Goal: Information Seeking & Learning: Check status

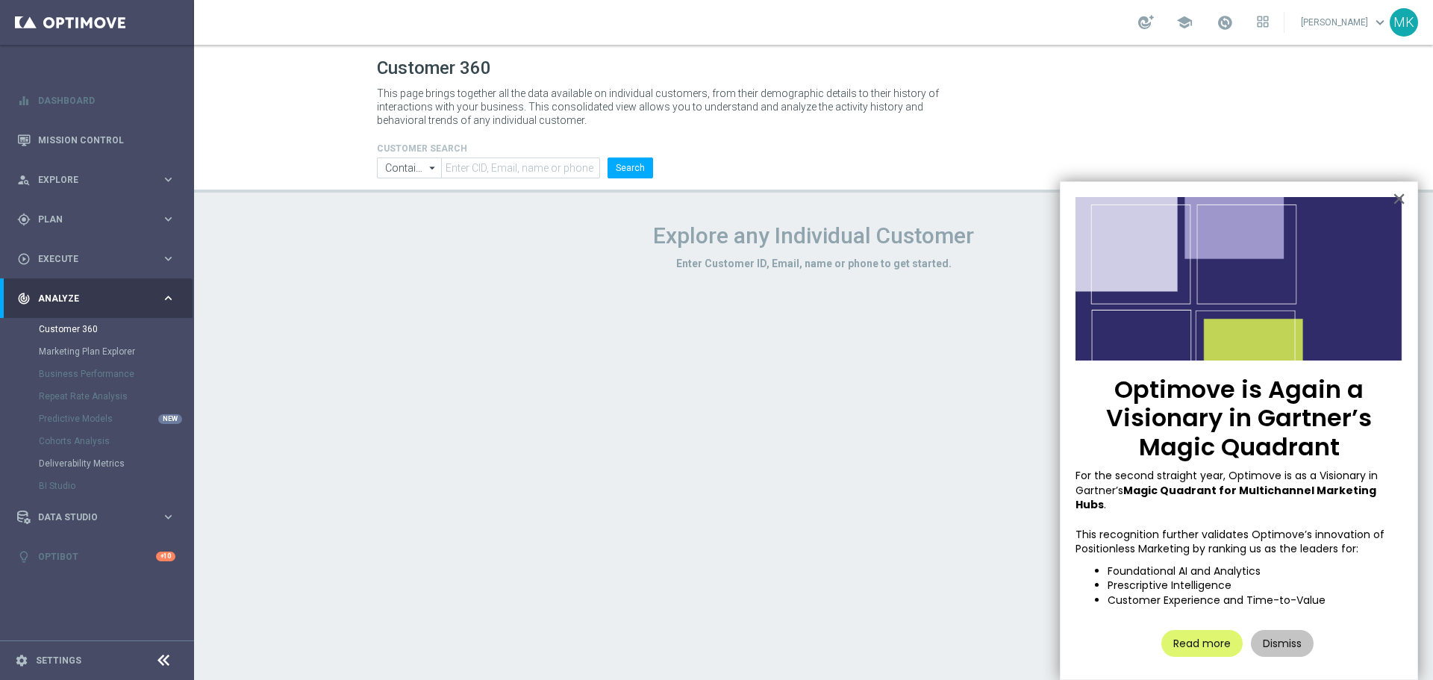
click at [510, 156] on form "CUSTOMER SEARCH Contains Contains arrow_drop_down Show Selected 0 of NaN Contai…" at bounding box center [515, 160] width 276 height 35
click at [513, 161] on input "text" at bounding box center [520, 168] width 159 height 21
paste input "1375462"
type input "1375462"
click at [626, 167] on button "Search" at bounding box center [631, 168] width 46 height 21
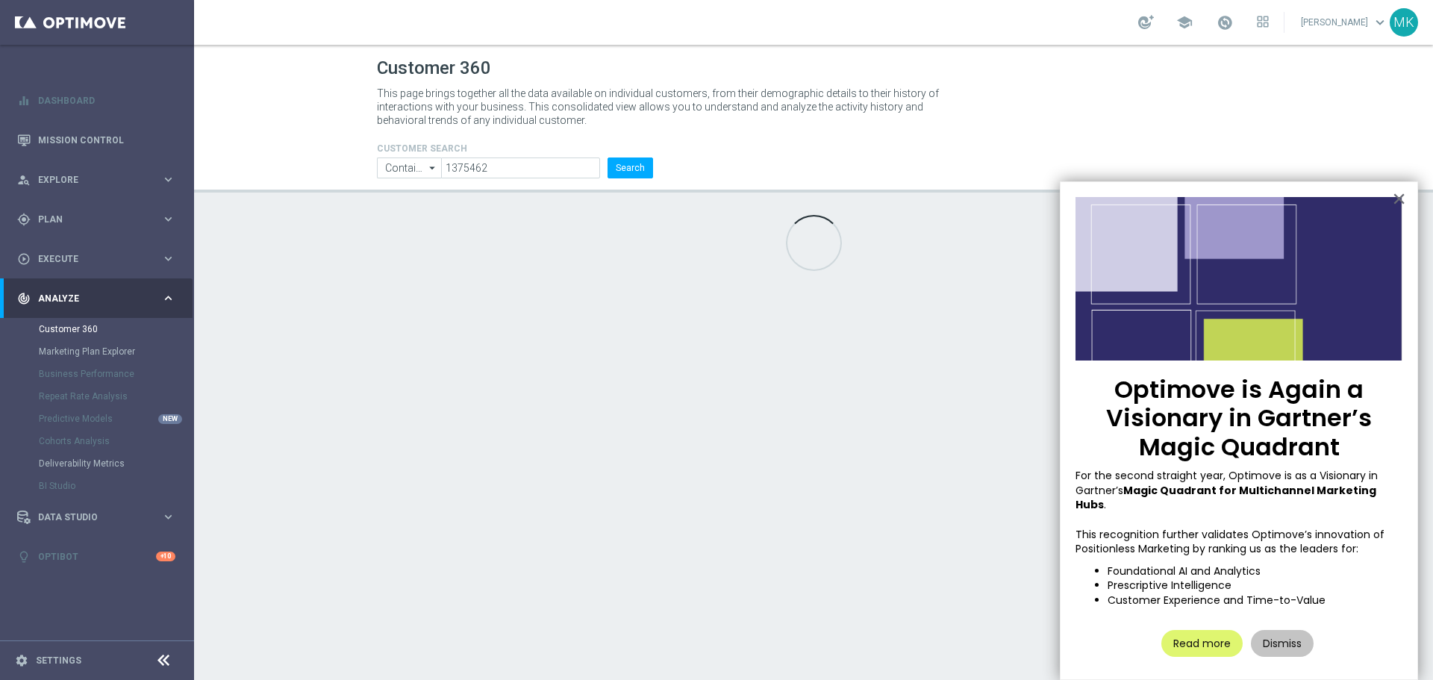
click at [1268, 643] on div "Dismiss" at bounding box center [1282, 644] width 70 height 42
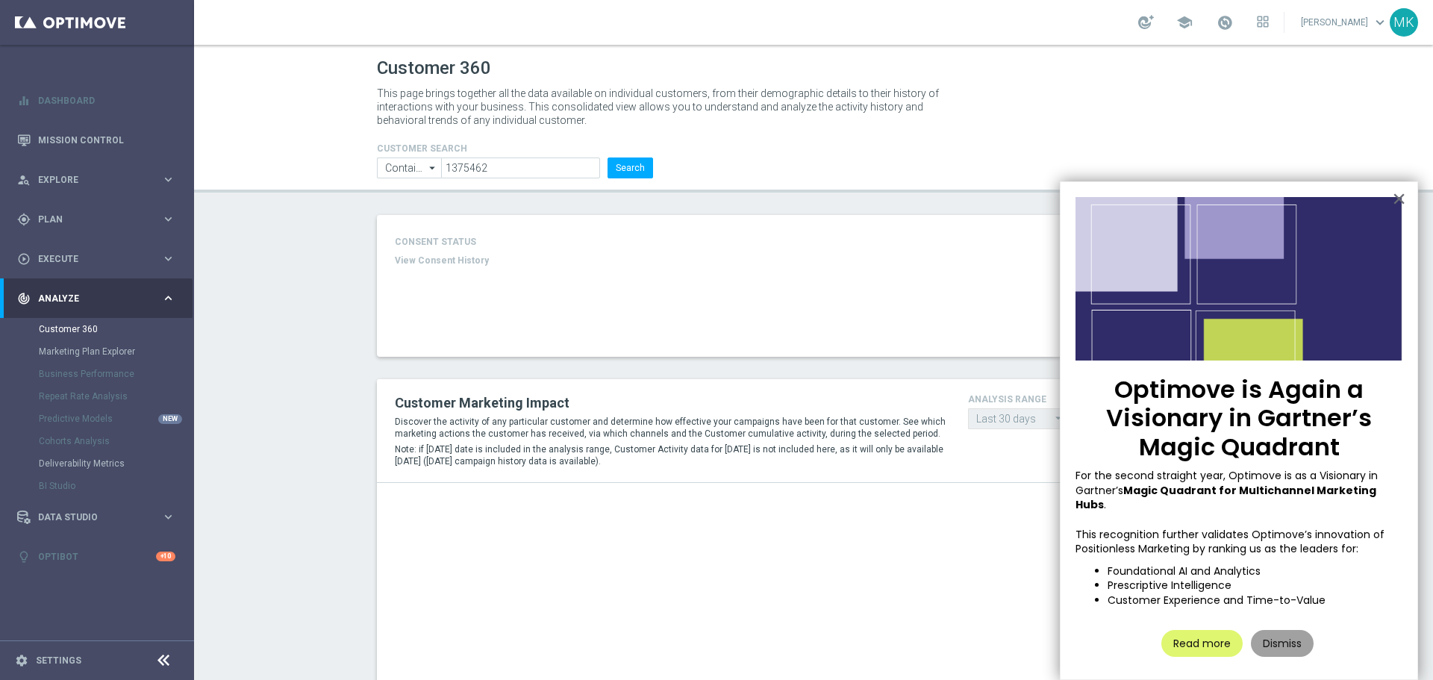
click at [1278, 638] on button "Dismiss" at bounding box center [1282, 643] width 63 height 27
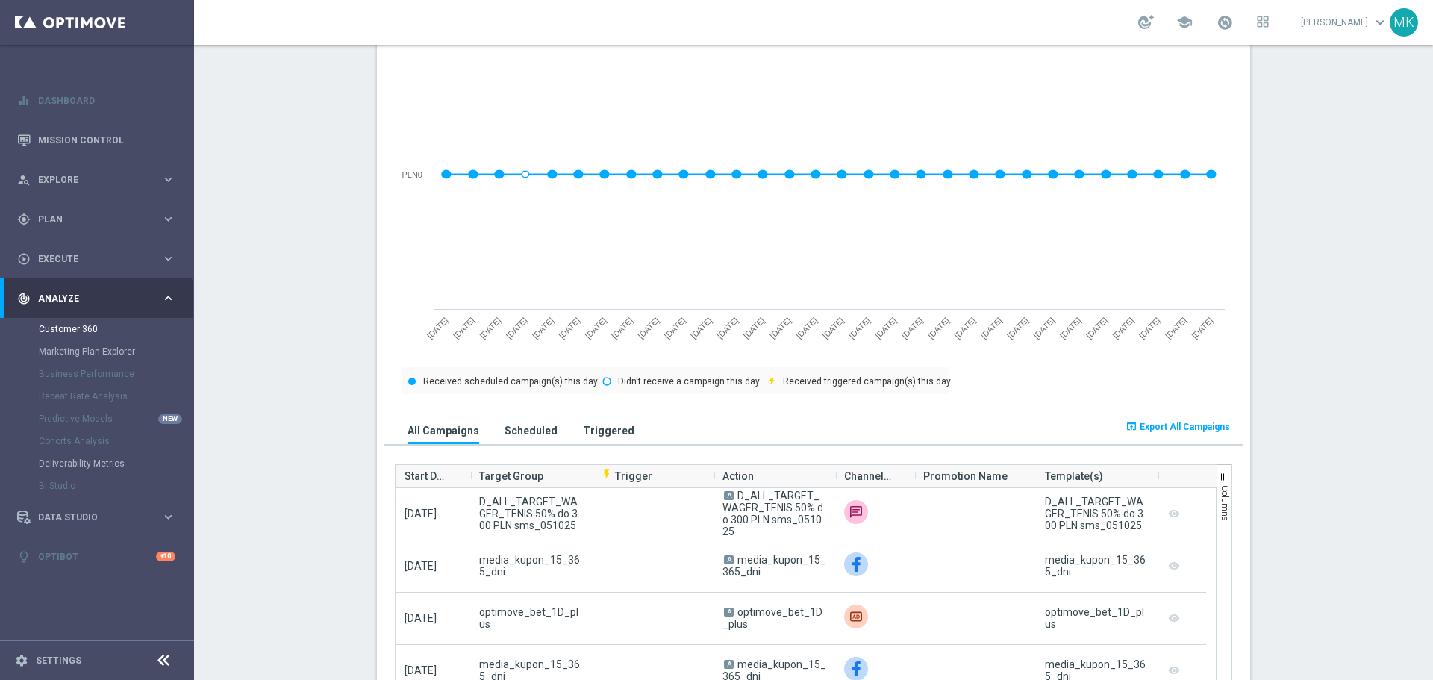
scroll to position [714, 0]
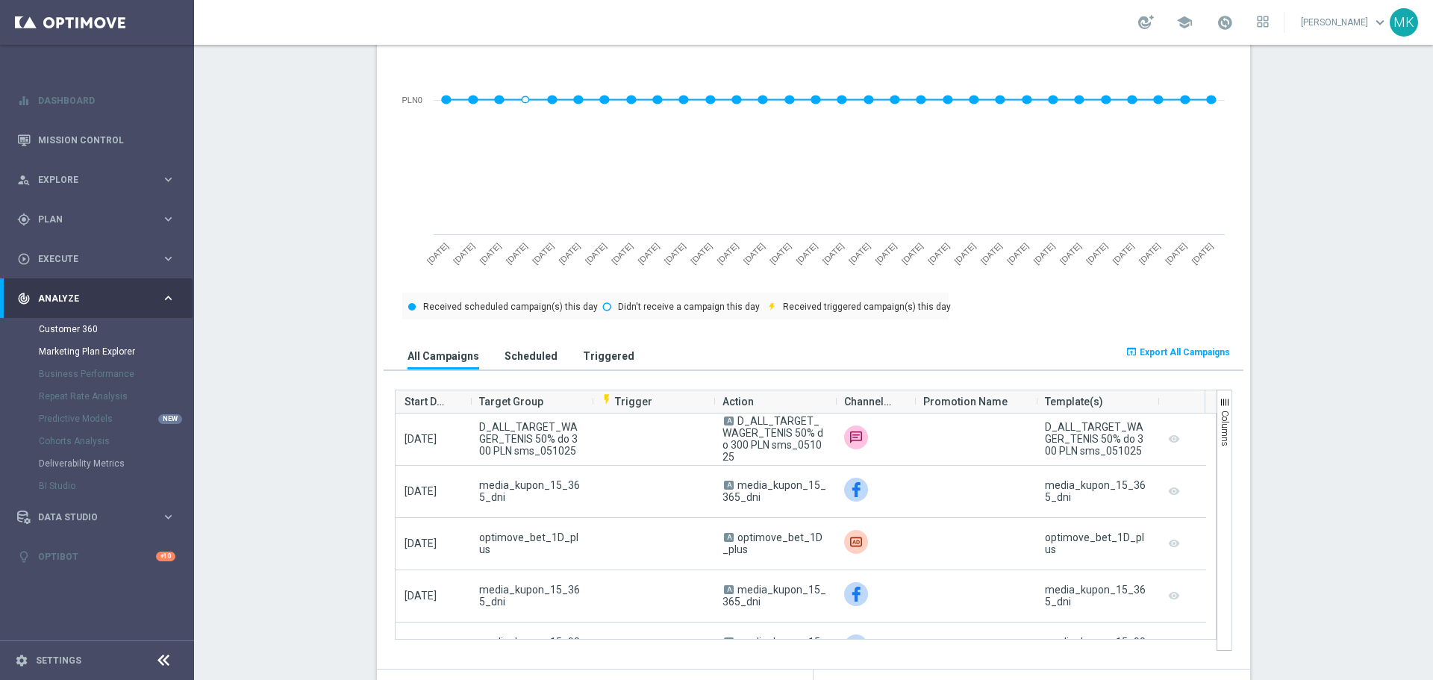
drag, startPoint x: 284, startPoint y: 327, endPoint x: 57, endPoint y: 348, distance: 228.6
click at [284, 327] on section "AVG NGR L24WA: PLN106 more_vert CONSENT STATUS View Consent History FIRST DEPOS…" at bounding box center [813, 682] width 1239 height 2363
